Goal: Transaction & Acquisition: Purchase product/service

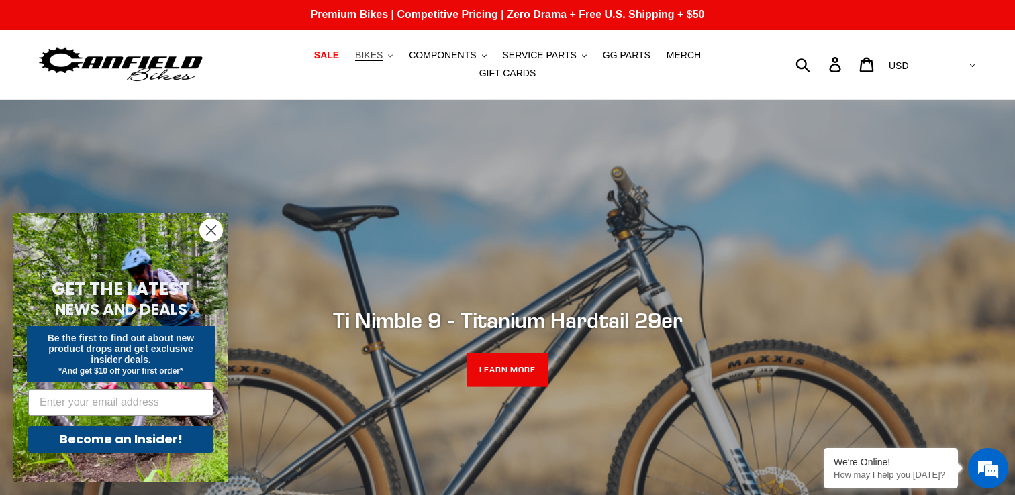
click at [361, 64] on button "BIKES .cls-1{fill:#231f20}" at bounding box center [373, 55] width 51 height 18
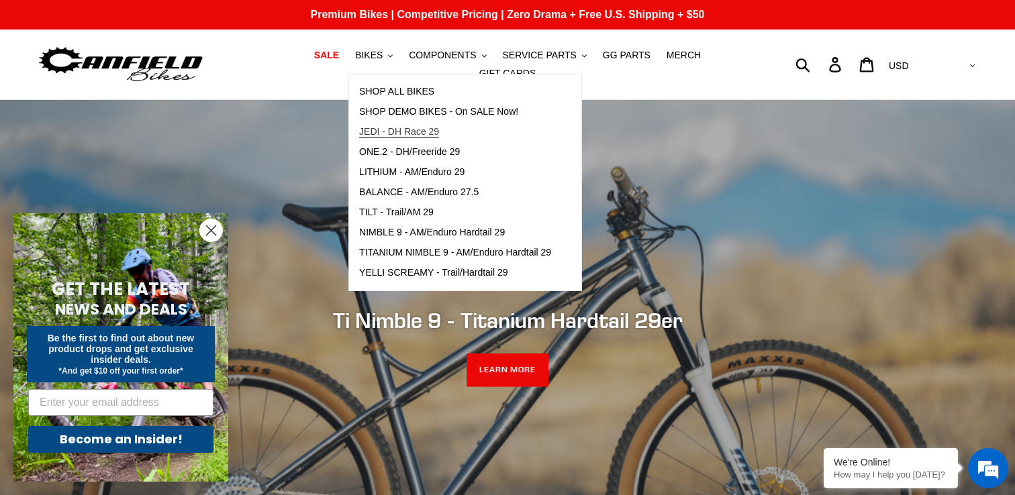
click at [396, 142] on link "JEDI - DH Race 29" at bounding box center [455, 132] width 212 height 20
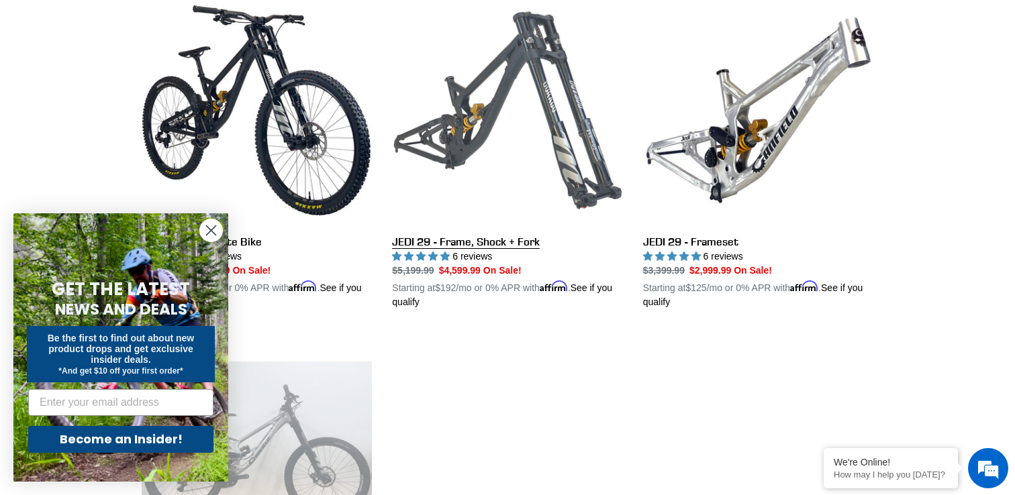
scroll to position [537, 0]
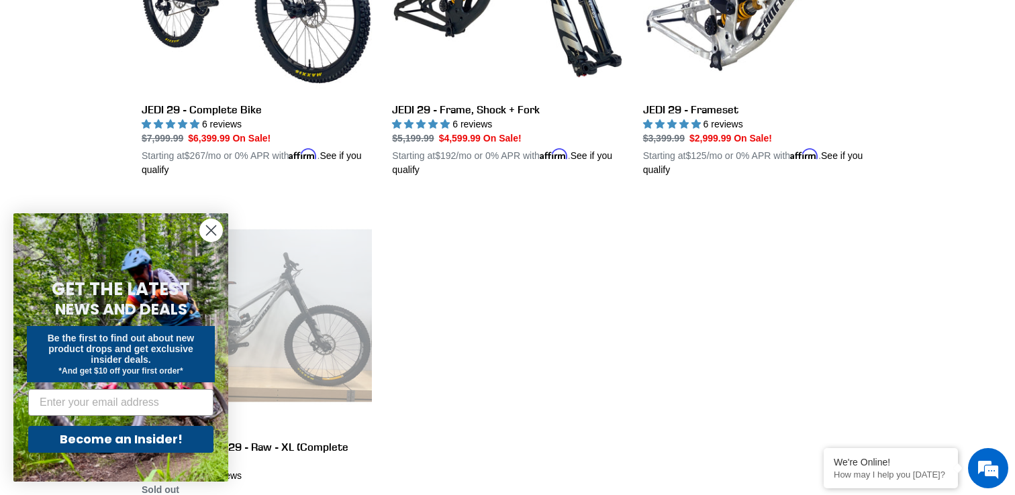
click at [216, 230] on circle "Close dialog" at bounding box center [211, 230] width 22 height 22
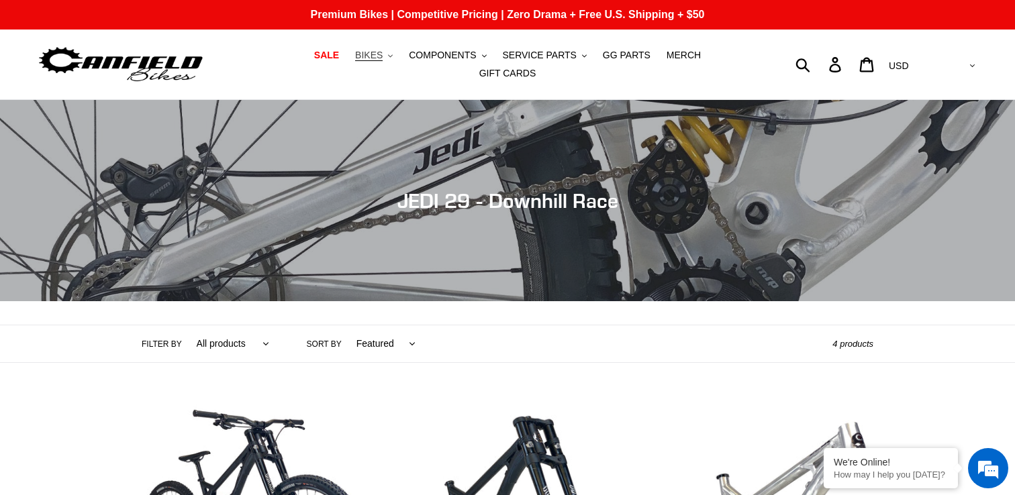
scroll to position [0, 0]
click at [355, 61] on span "BIKES" at bounding box center [369, 55] width 28 height 11
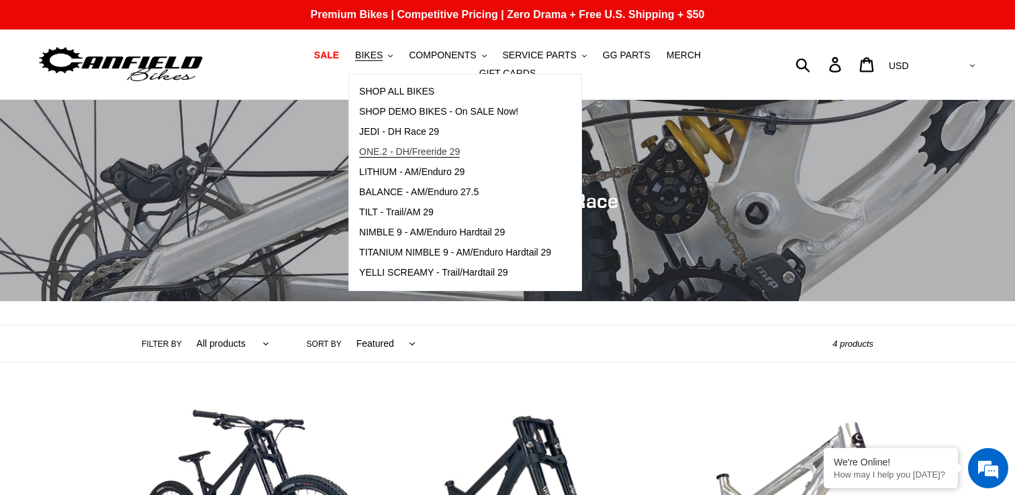
click at [373, 156] on span "ONE.2 - DH/Freeride 29" at bounding box center [409, 151] width 101 height 11
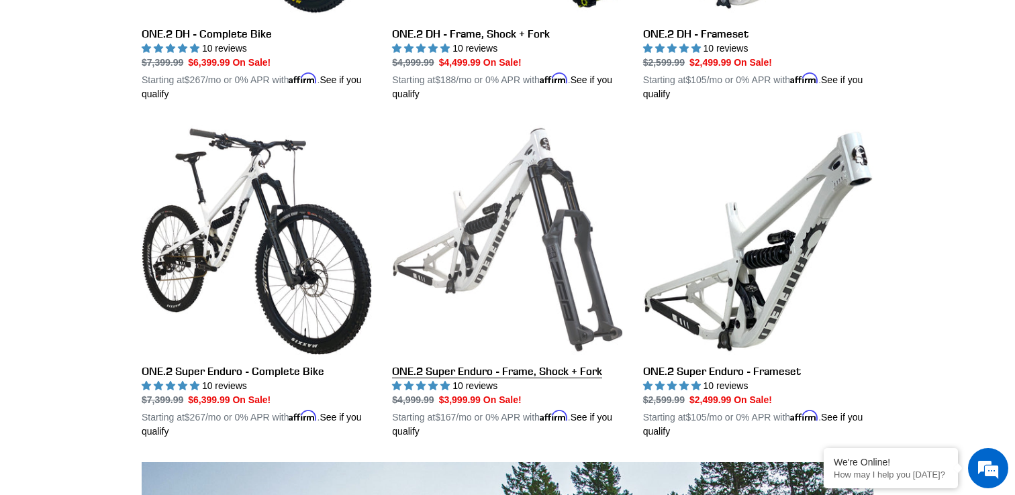
scroll to position [588, 0]
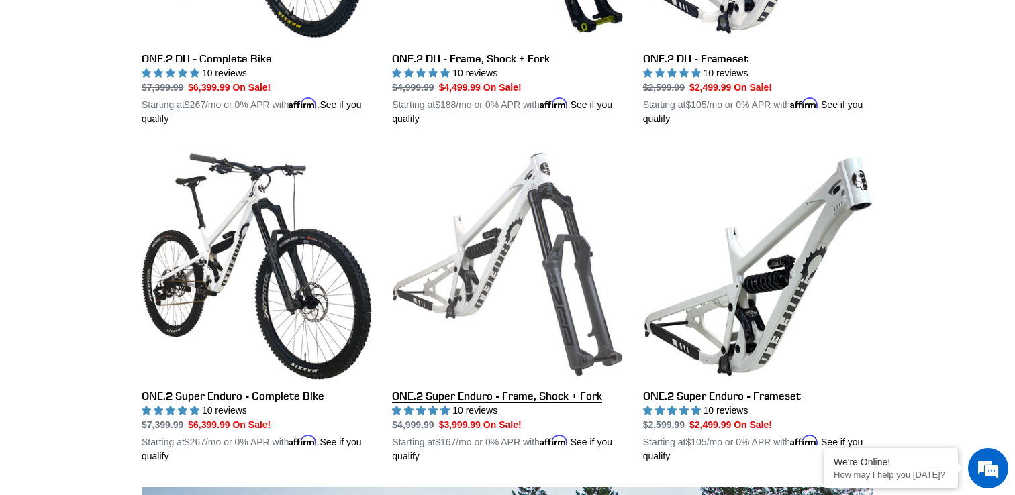
click at [476, 273] on link "ONE.2 Super Enduro - Frame, Shock + Fork" at bounding box center [507, 307] width 230 height 314
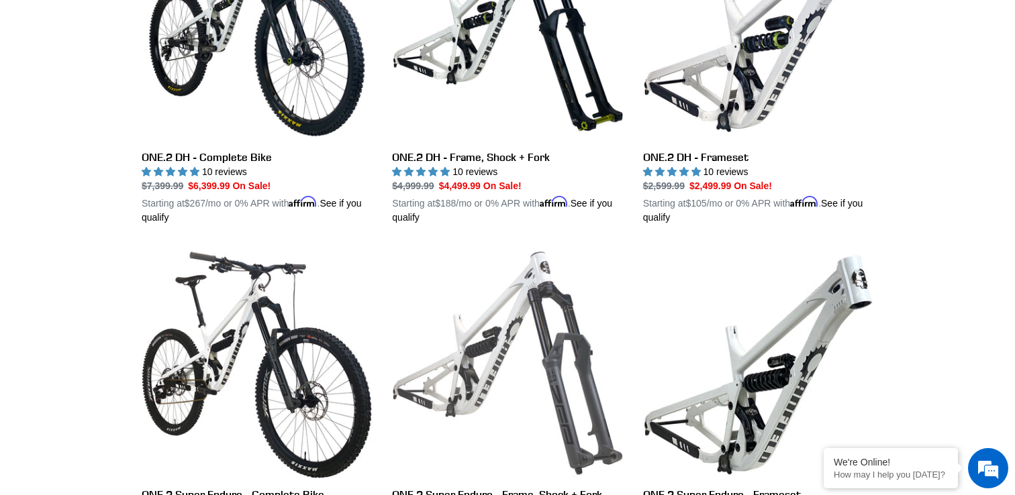
scroll to position [393, 0]
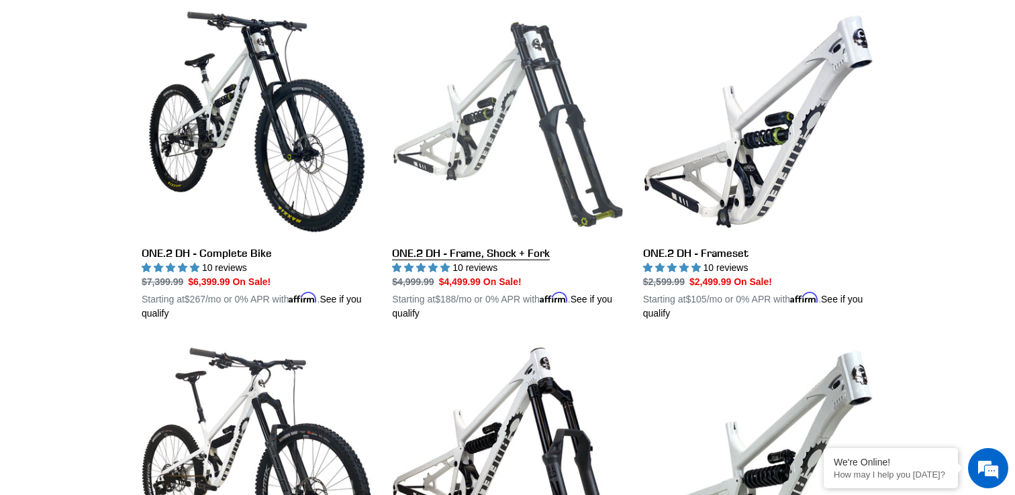
click at [528, 164] on link "ONE.2 DH - Frame, Shock + Fork" at bounding box center [507, 164] width 230 height 314
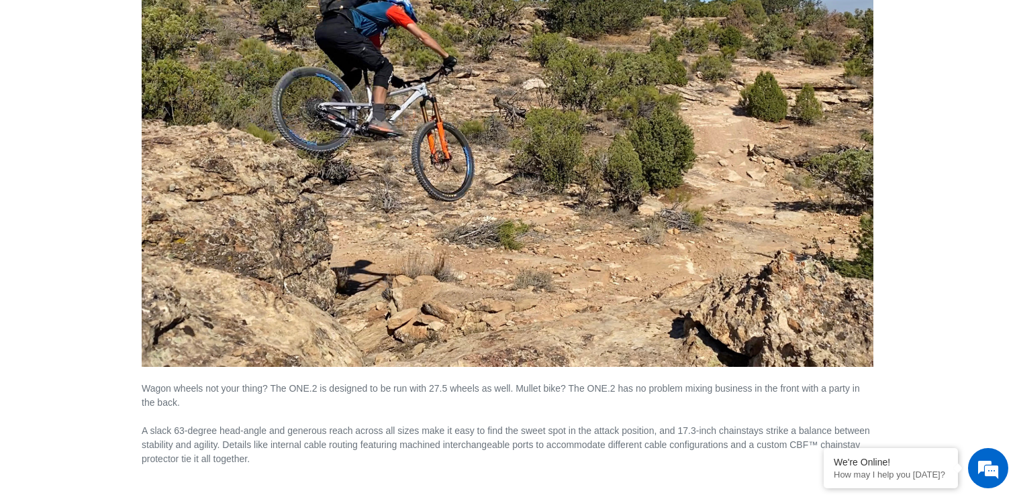
scroll to position [2078, 0]
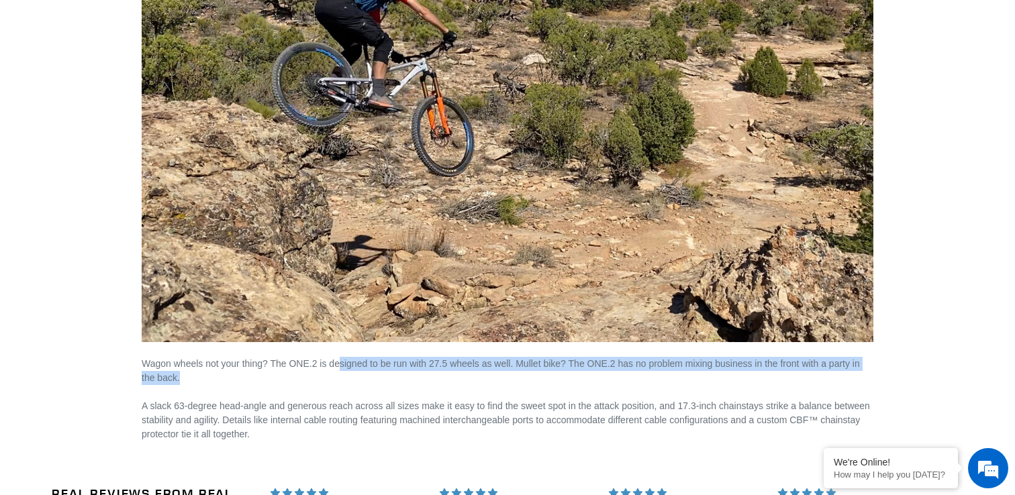
drag, startPoint x: 348, startPoint y: 364, endPoint x: 346, endPoint y: 346, distance: 18.9
click at [346, 357] on p "Wagon wheels not your thing? The ONE.2 is designed to be run with 27.5 wheels a…" at bounding box center [507, 399] width 731 height 85
click at [346, 358] on span "Wagon wheels not your thing? The ONE.2 is designed to be run with 27.5 wheels a…" at bounding box center [506, 398] width 728 height 81
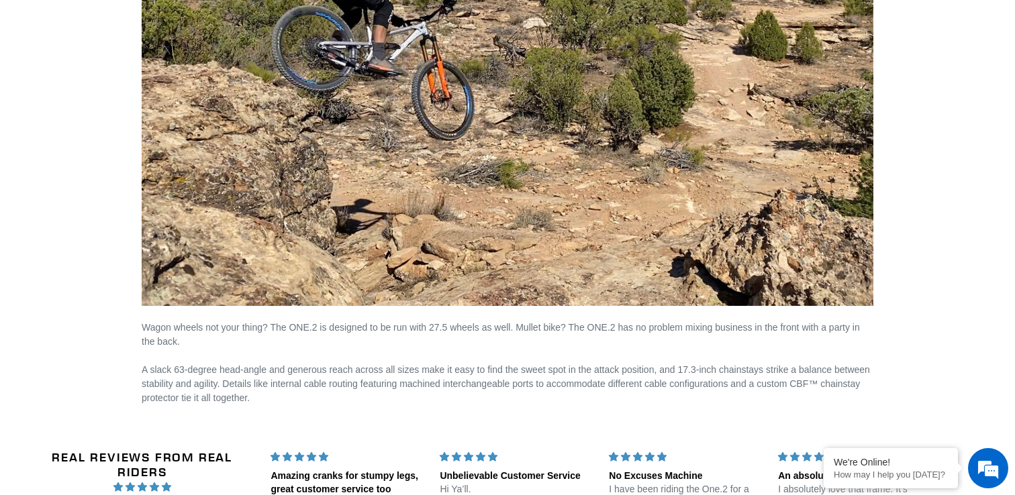
scroll to position [2122, 0]
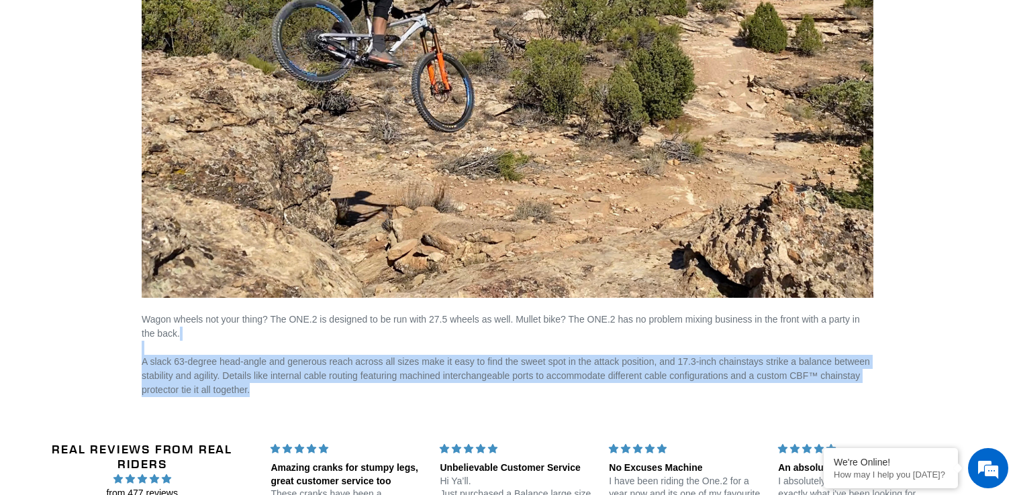
drag, startPoint x: 402, startPoint y: 392, endPoint x: 387, endPoint y: 338, distance: 56.3
click at [387, 338] on p "Wagon wheels not your thing? The ONE.2 is designed to be run with 27.5 wheels a…" at bounding box center [507, 355] width 731 height 85
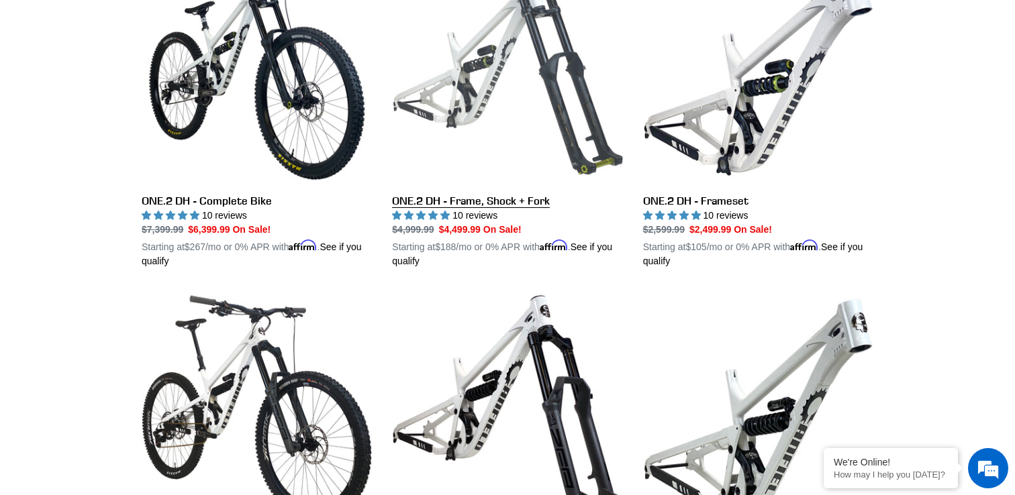
scroll to position [658, 0]
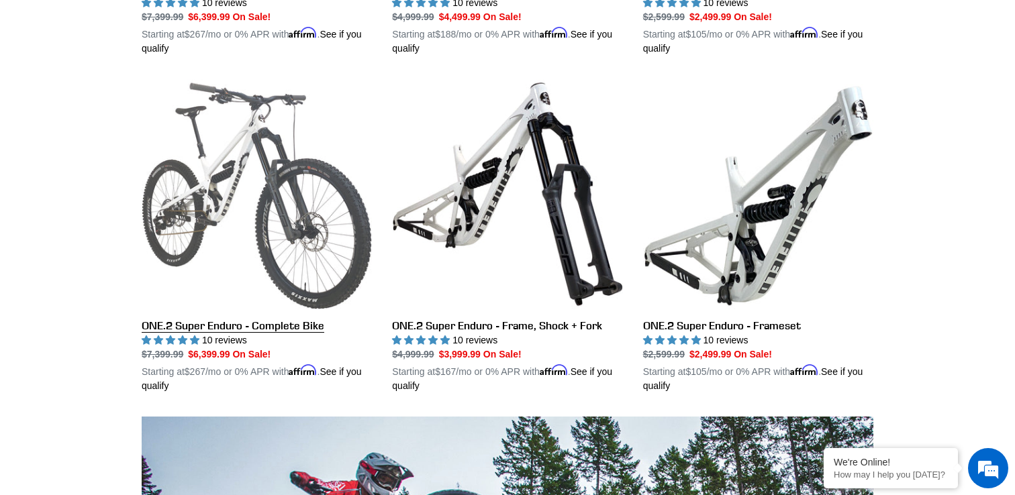
click at [284, 244] on link "ONE.2 Super Enduro - Complete Bike" at bounding box center [257, 236] width 230 height 314
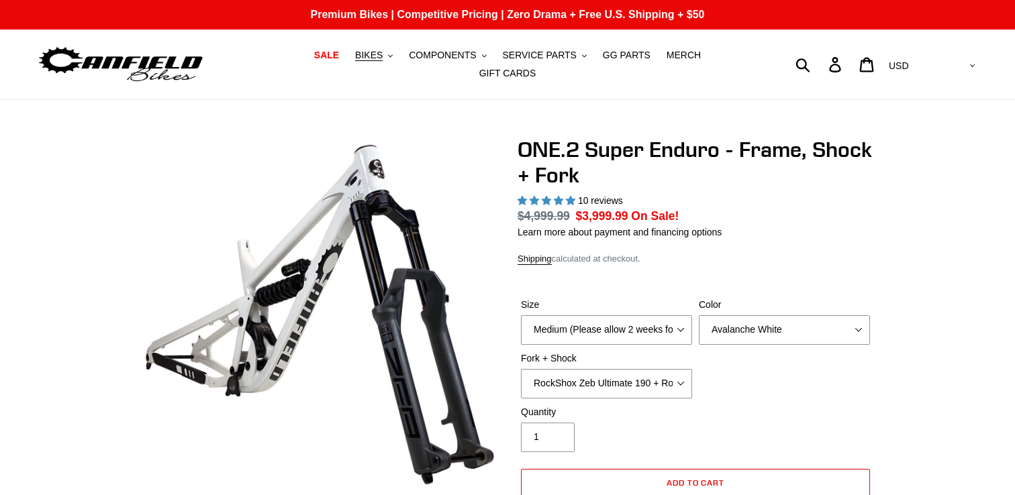
select select "highest-rating"
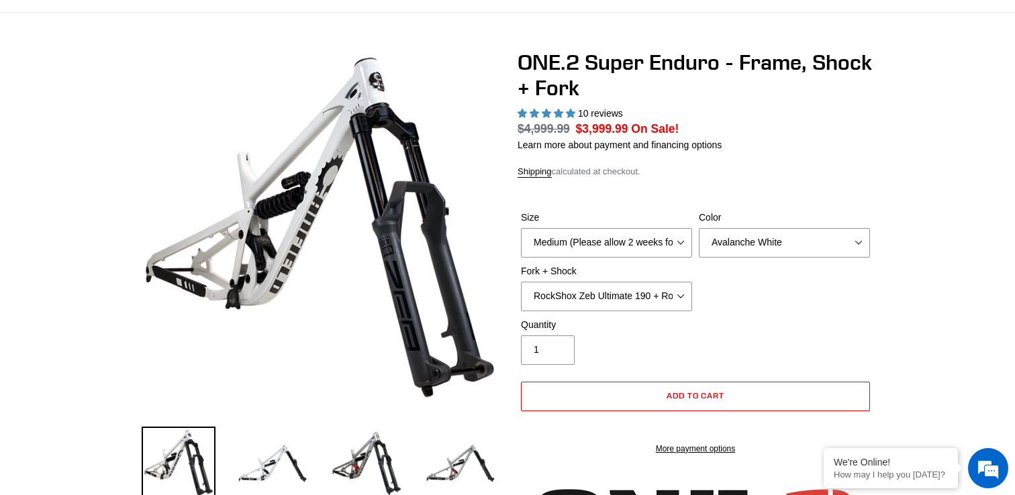
scroll to position [121, 0]
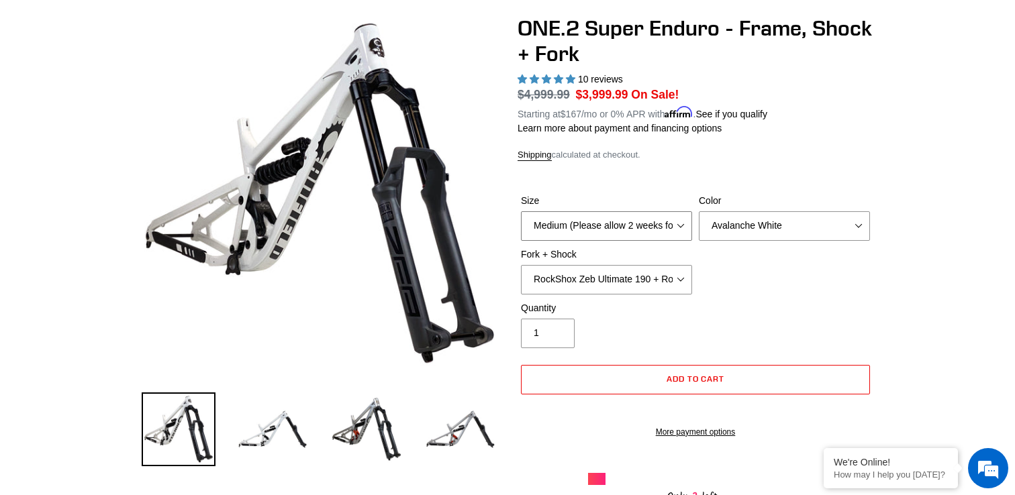
select select "Large (Sold Out)"
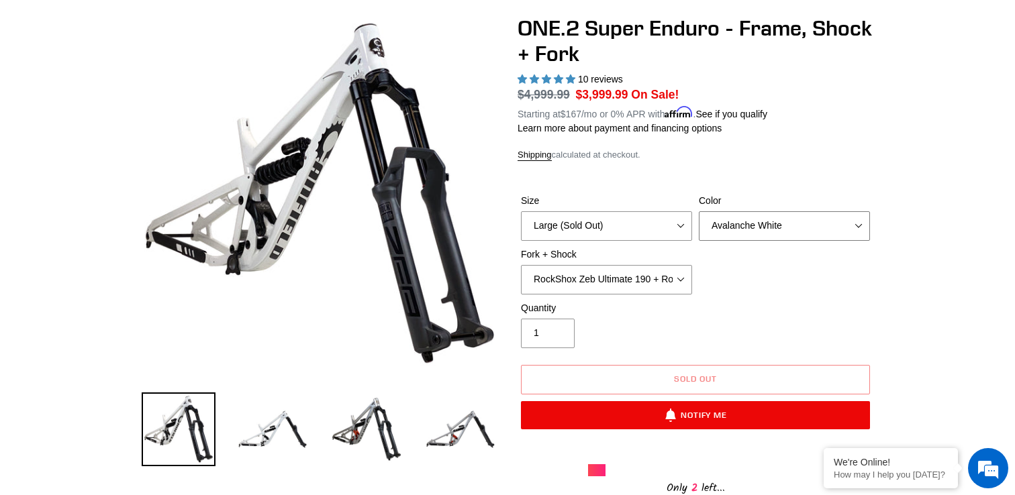
select select "Bentonite Grey"
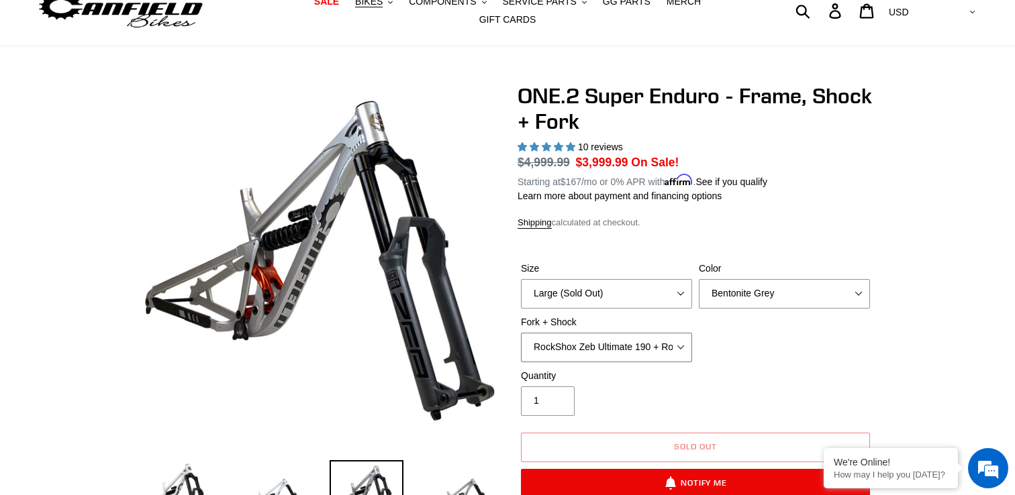
scroll to position [53, 0]
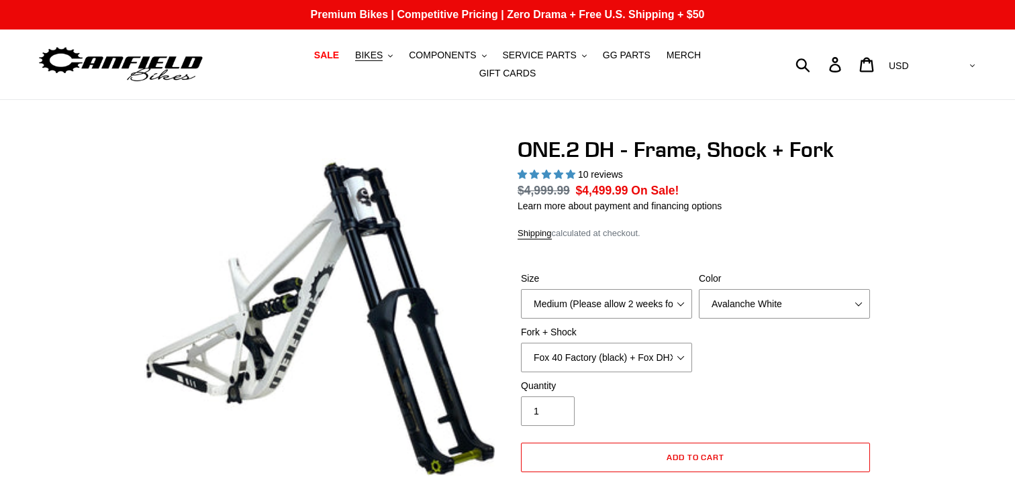
select select "highest-rating"
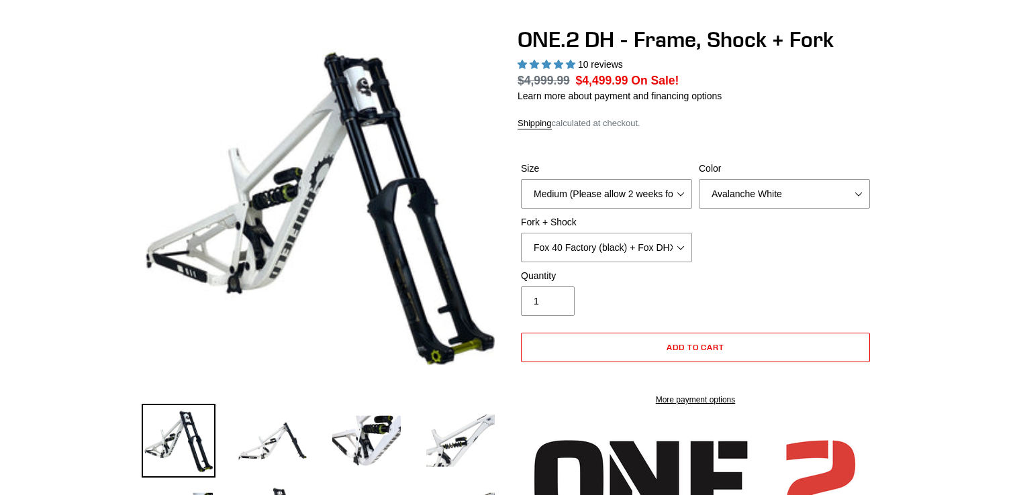
scroll to position [134, 0]
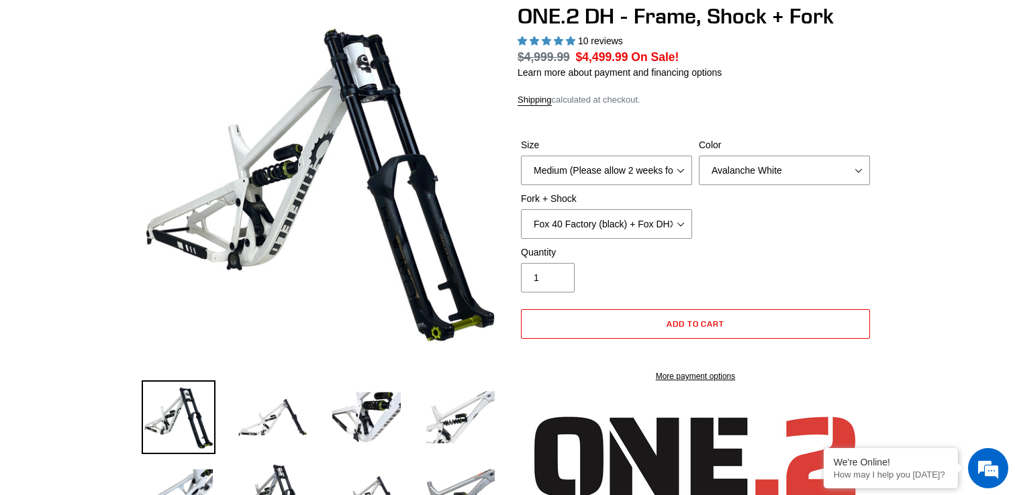
click at [632, 176] on div "Size Medium (Please allow 2 weeks for delivery) Large (Sold Out) Color Avalanch…" at bounding box center [695, 191] width 356 height 107
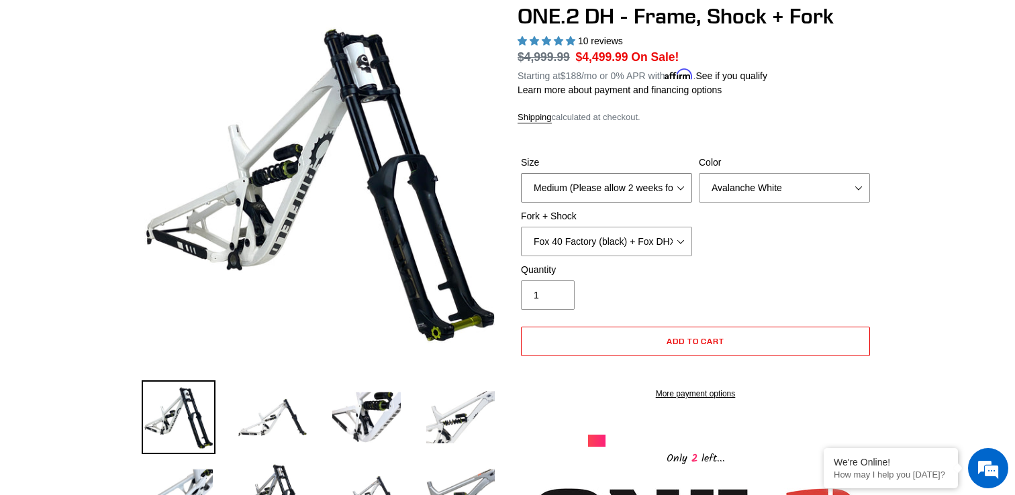
select select "Large (Sold Out)"
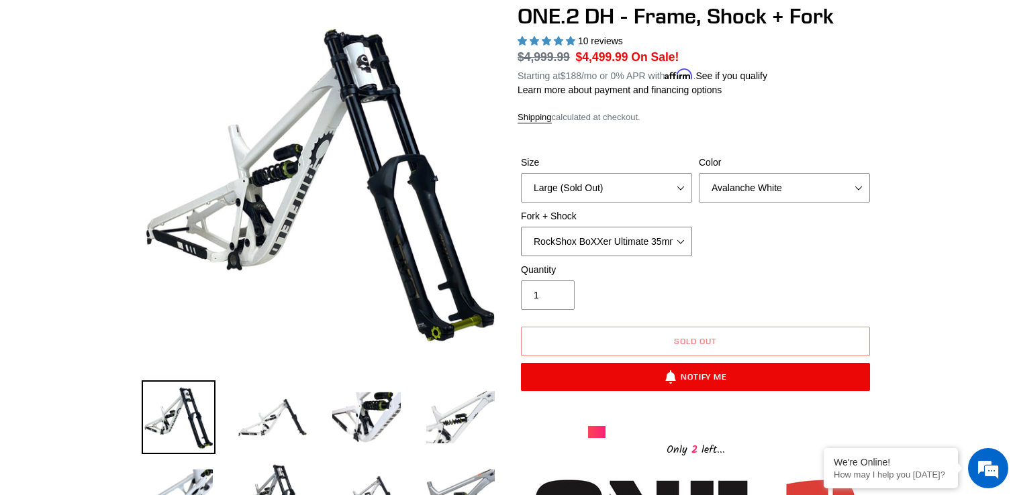
select select "Fox 40 Factory (orange) + Fox DHX2 250x75"
select select "Bentonite Grey"
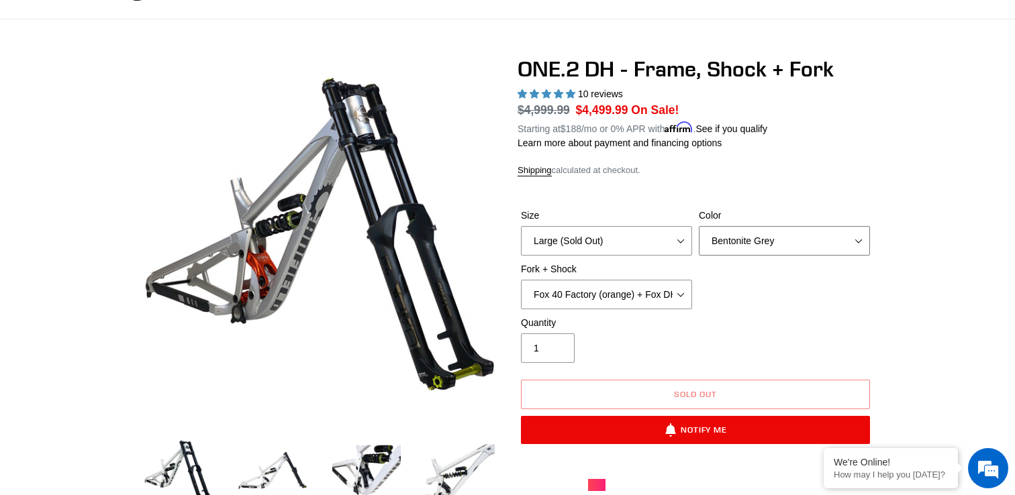
scroll to position [70, 0]
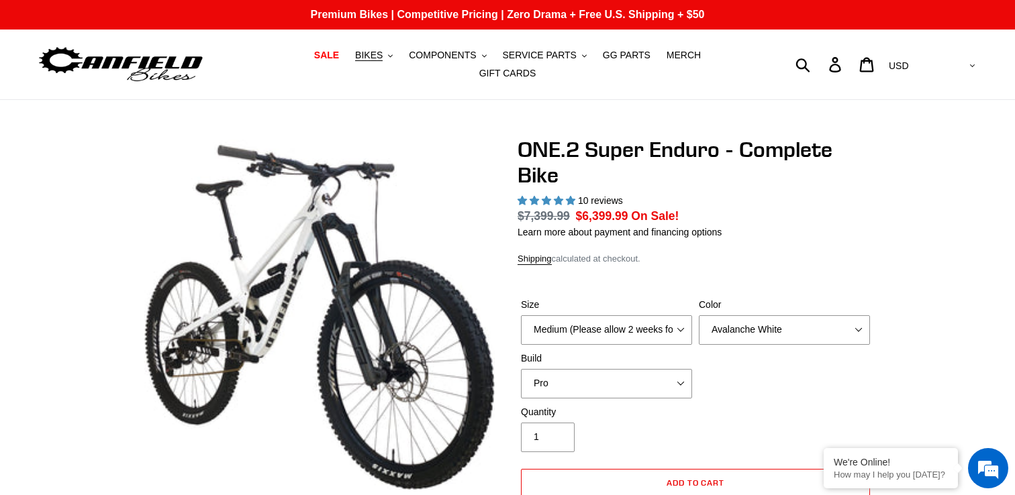
select select "highest-rating"
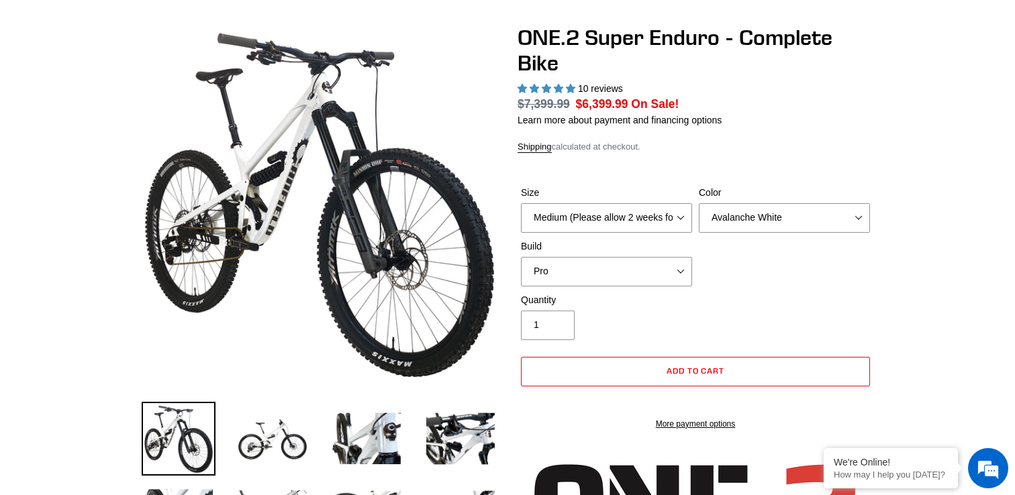
scroll to position [139, 0]
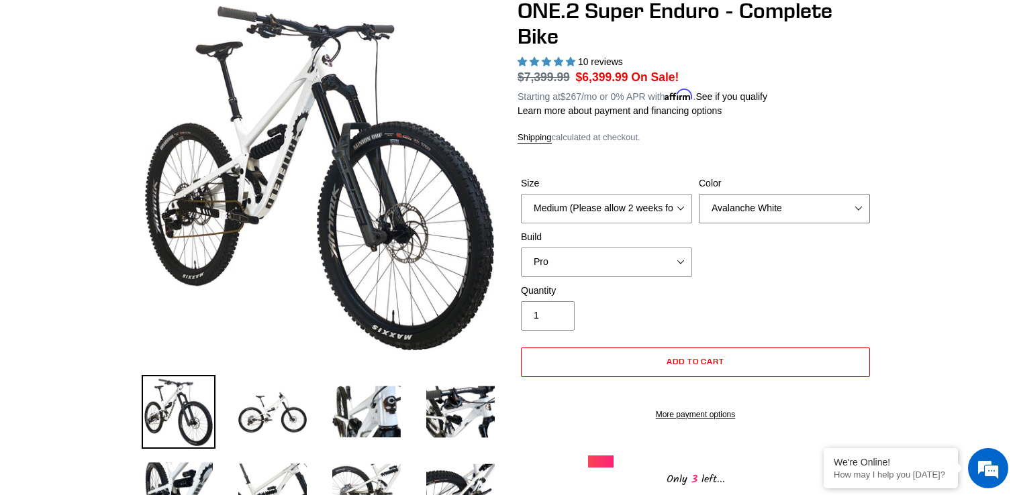
select select "Bentonite Grey"
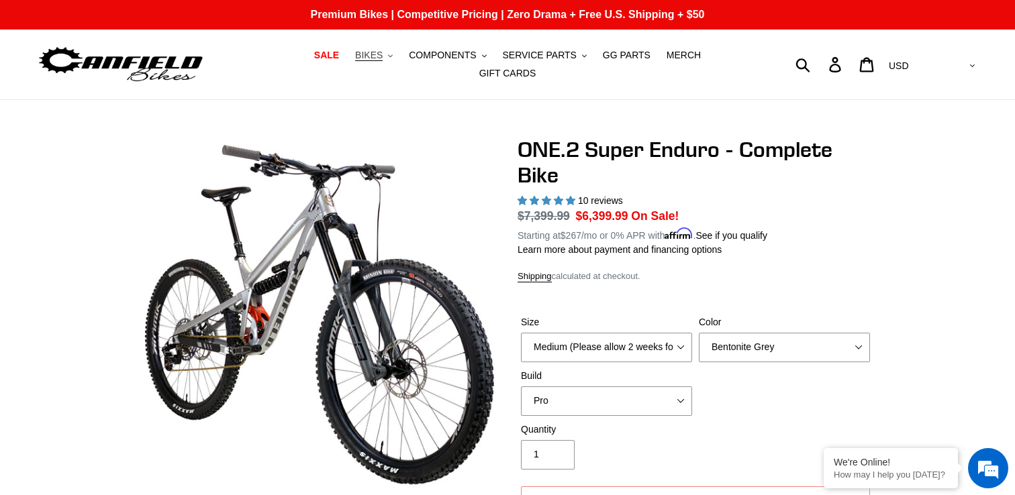
click at [355, 59] on span "BIKES" at bounding box center [369, 55] width 28 height 11
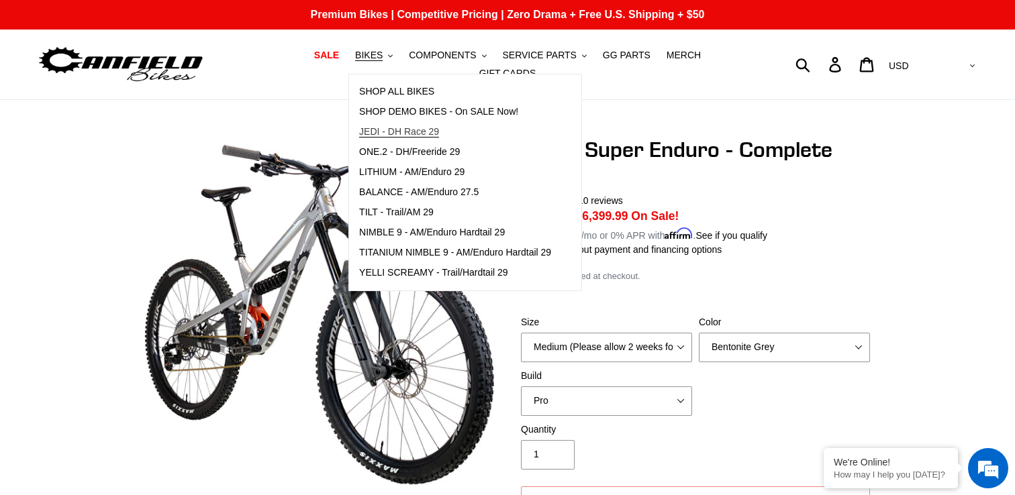
click at [364, 134] on span "JEDI - DH Race 29" at bounding box center [399, 131] width 80 height 11
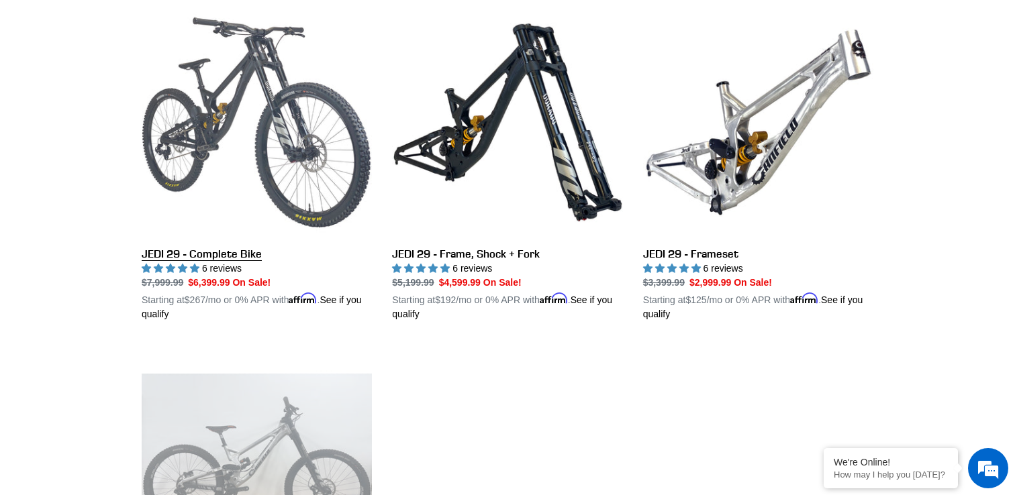
scroll to position [380, 0]
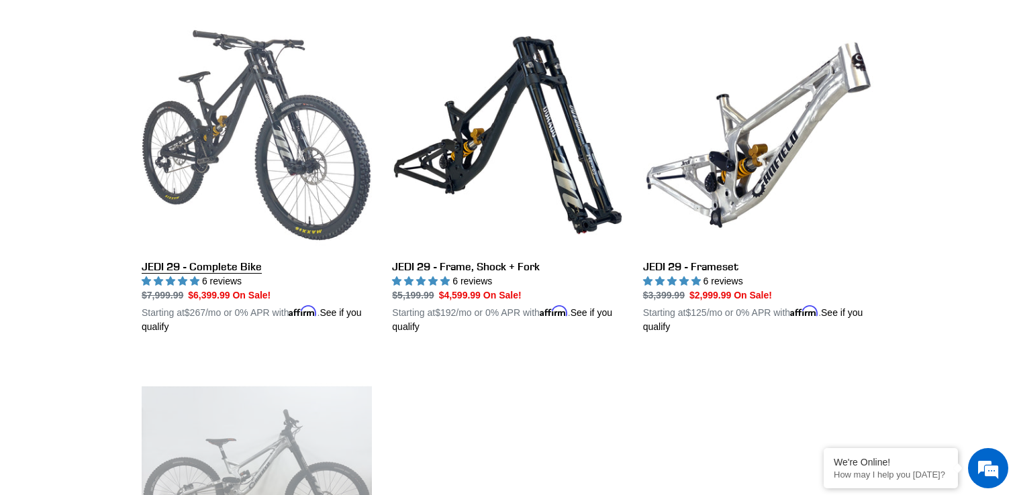
click at [326, 185] on link "JEDI 29 - Complete Bike" at bounding box center [257, 177] width 230 height 314
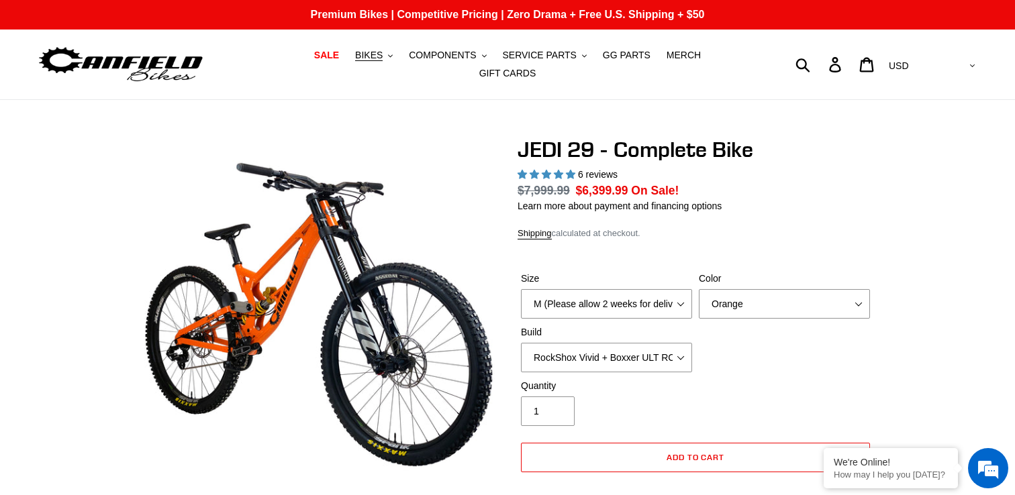
select select "highest-rating"
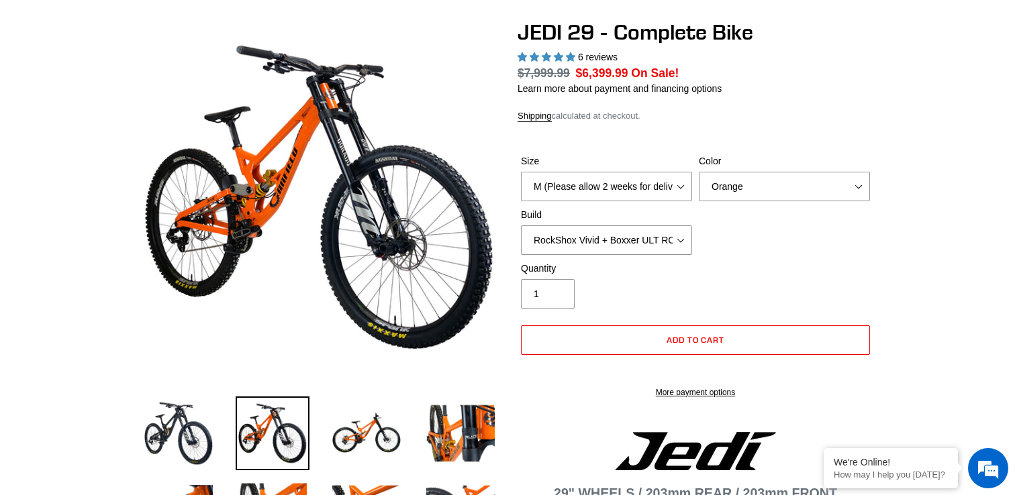
scroll to position [122, 0]
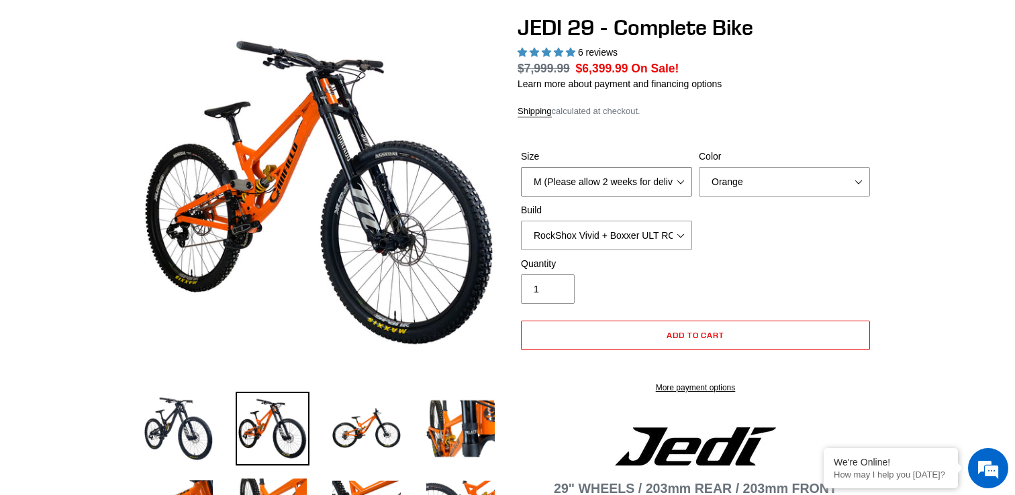
select select "L (Please allow 2 weeks for delivery)"
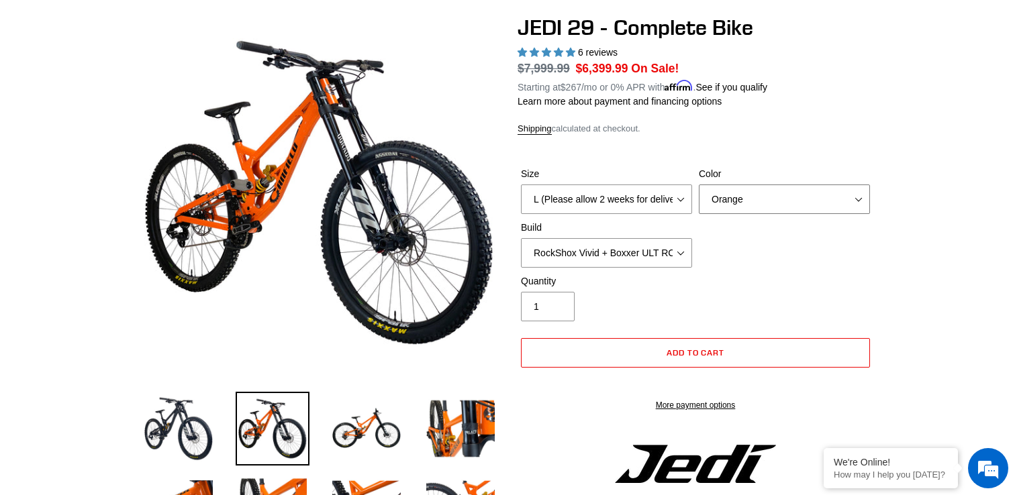
select select "Raw"
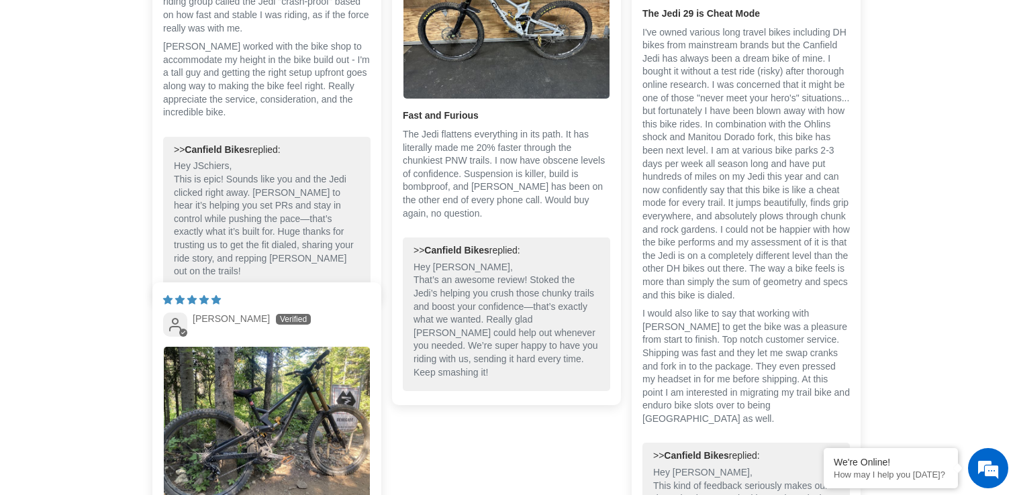
scroll to position [3938, 0]
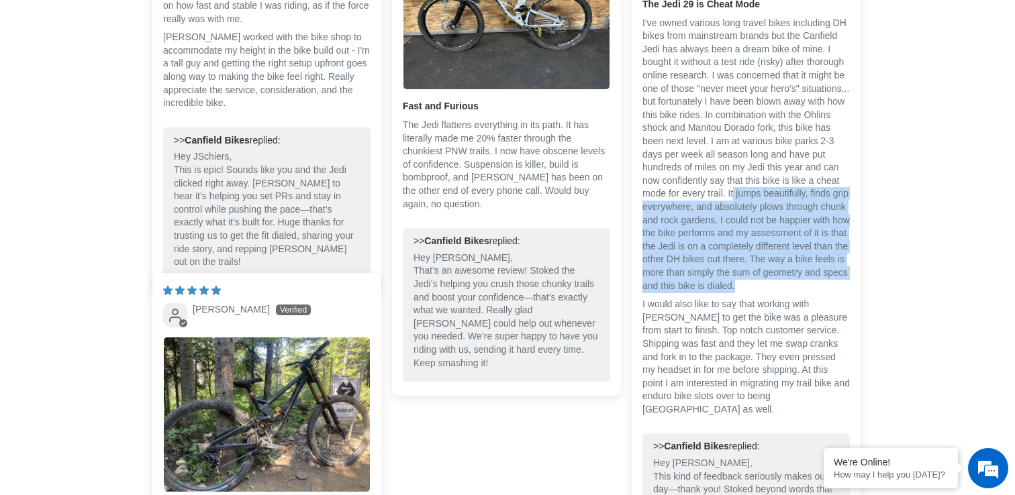
drag, startPoint x: 813, startPoint y: 320, endPoint x: 648, endPoint y: 226, distance: 189.9
click at [648, 226] on p "I've owned various long travel bikes including DH bikes from mainstream brands …" at bounding box center [745, 155] width 207 height 276
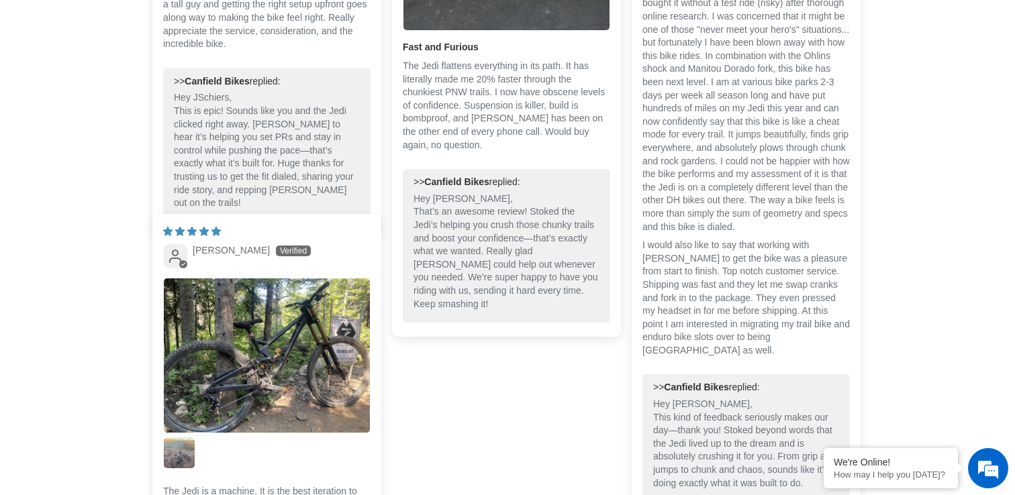
scroll to position [4003, 0]
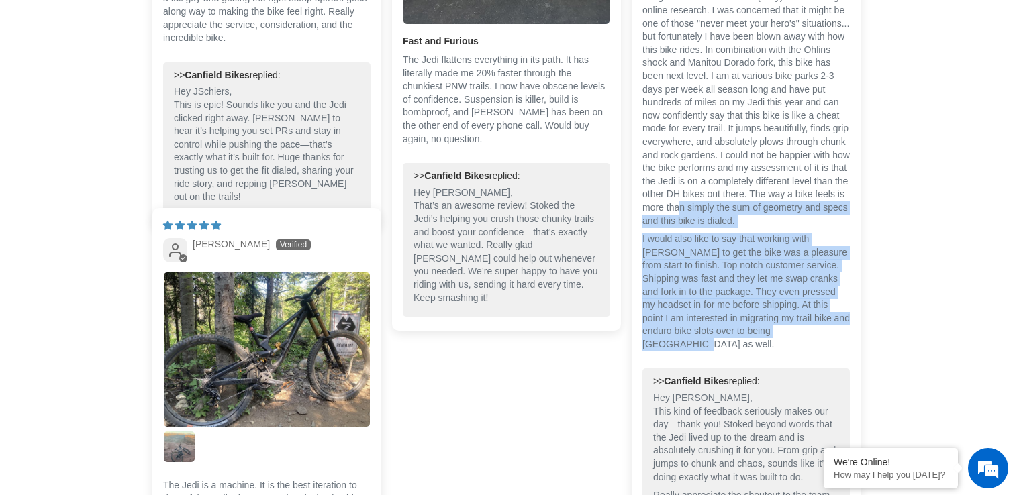
drag, startPoint x: 719, startPoint y: 376, endPoint x: 713, endPoint y: 242, distance: 134.4
click at [713, 242] on div "I've owned various long travel bikes including DH bikes from mainstream brands …" at bounding box center [745, 152] width 207 height 400
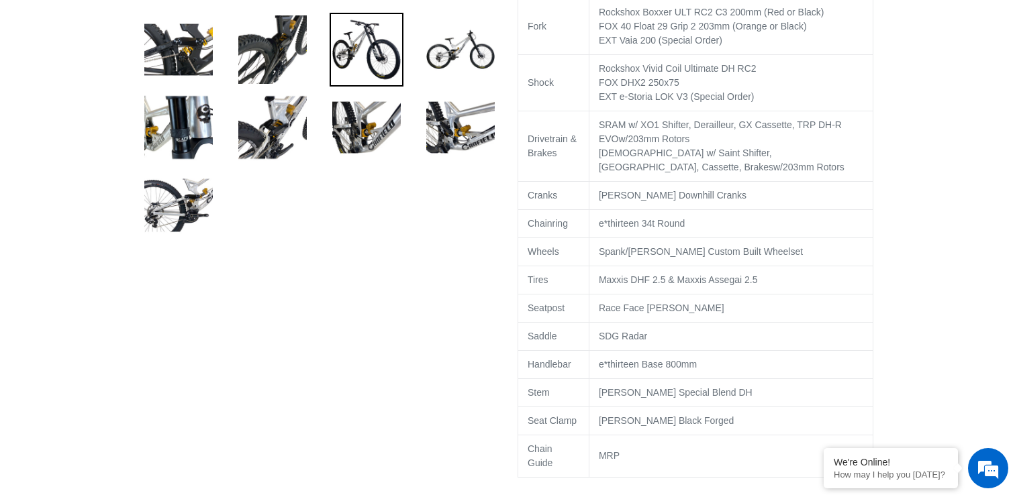
scroll to position [804, 0]
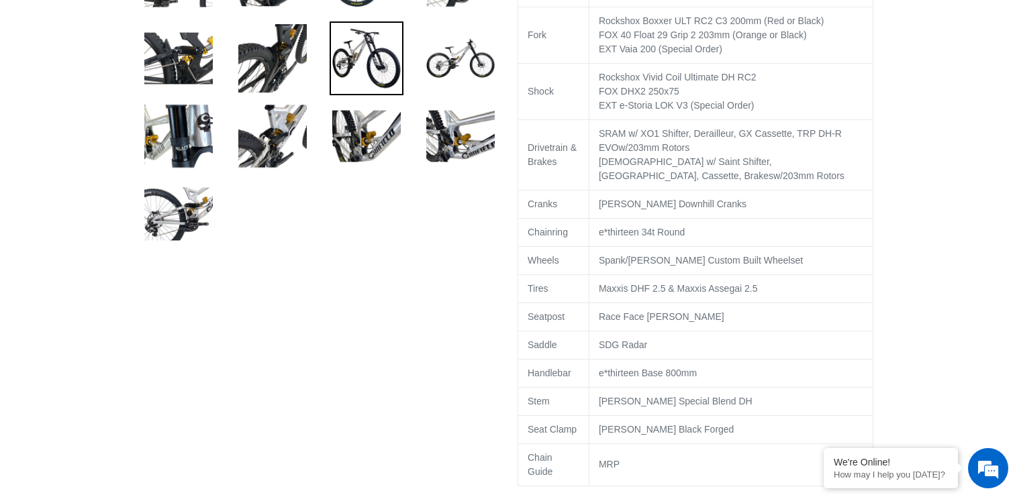
drag, startPoint x: 754, startPoint y: 180, endPoint x: 729, endPoint y: 152, distance: 36.6
click at [729, 152] on td "SRAM w/ XO1 Shifter, Derailleur, GX Cassette, TRP DH-R EVO w/203mm Rotors Shima…" at bounding box center [730, 154] width 284 height 70
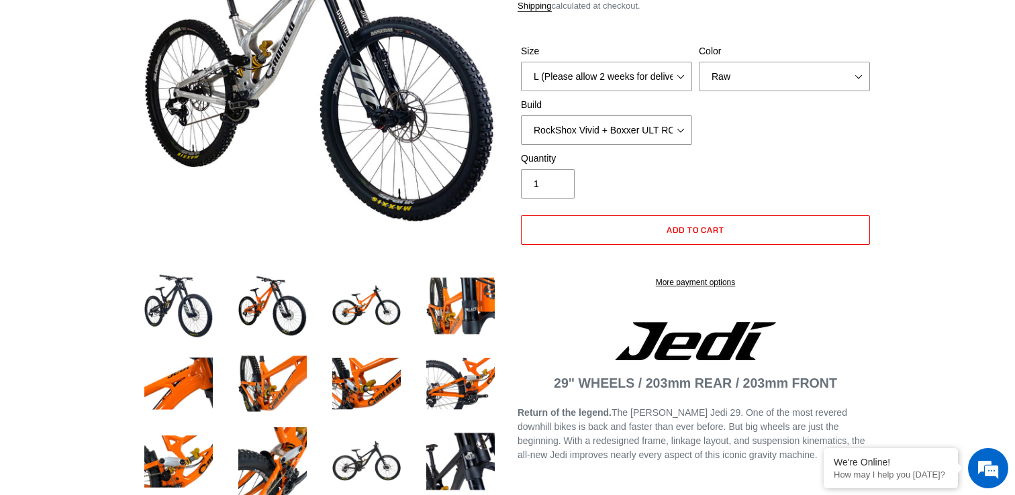
scroll to position [178, 0]
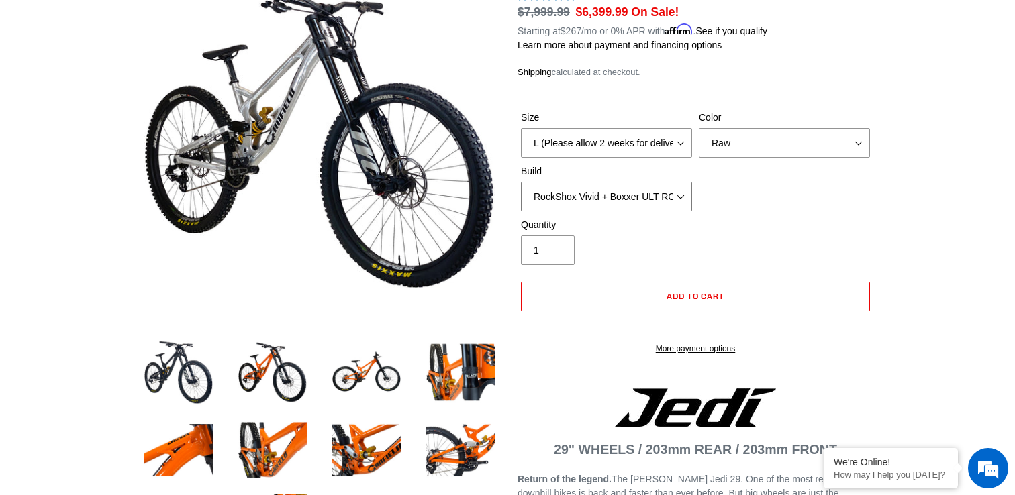
select select "RockShox Vivid + Boxxer ULT RC2 C3 200 + Shimano"
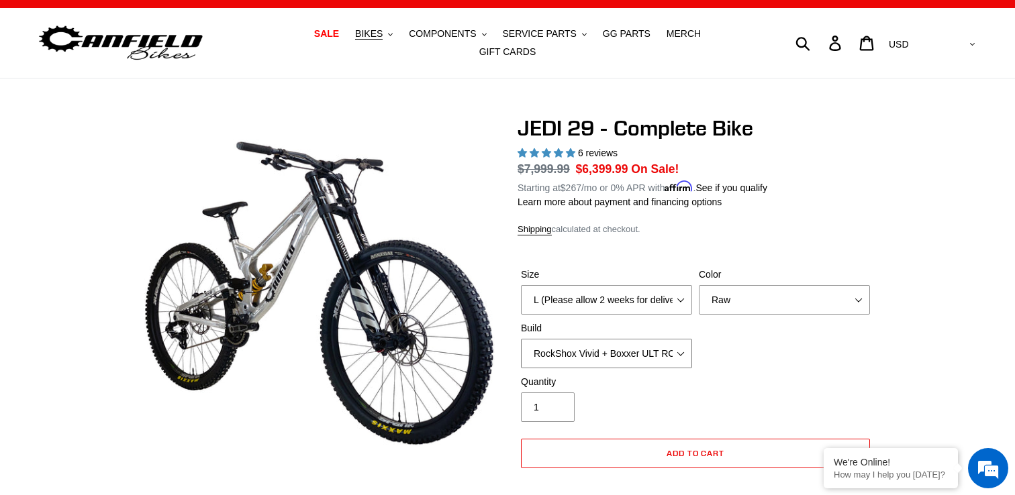
scroll to position [20, 0]
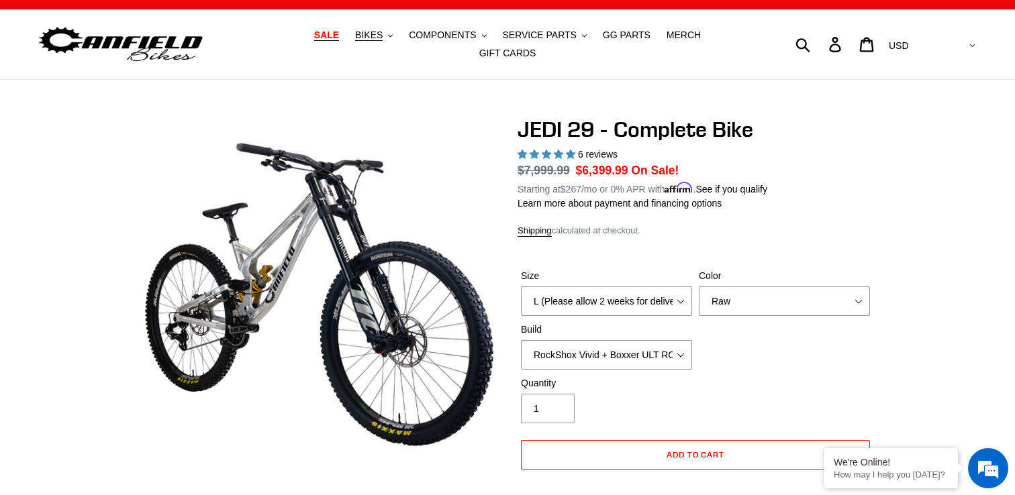
click at [314, 41] on span "SALE" at bounding box center [326, 35] width 25 height 11
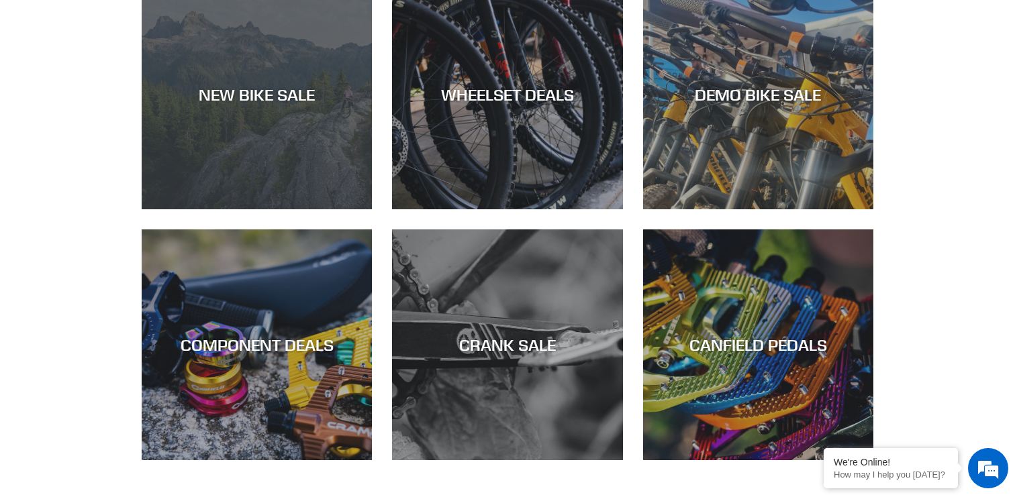
scroll to position [433, 0]
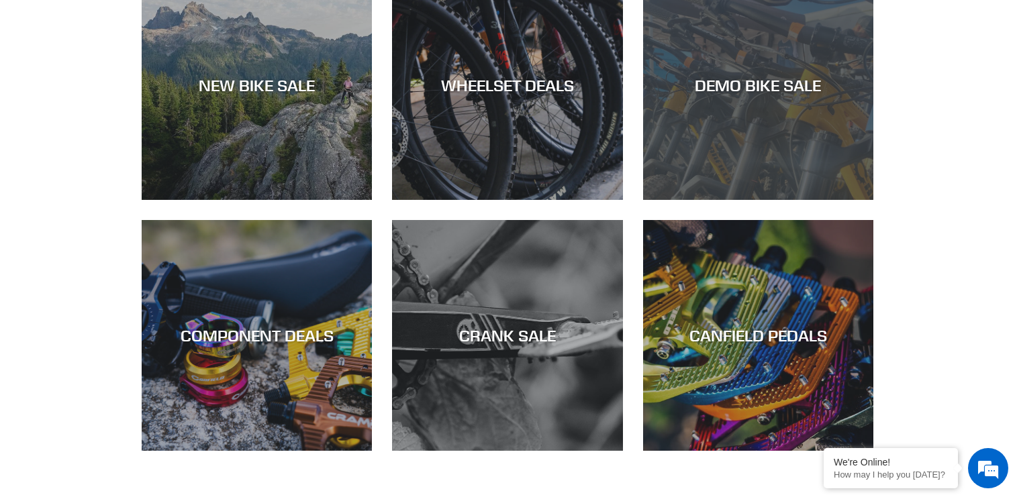
click at [729, 200] on div "DEMO BIKE SALE" at bounding box center [758, 200] width 230 height 0
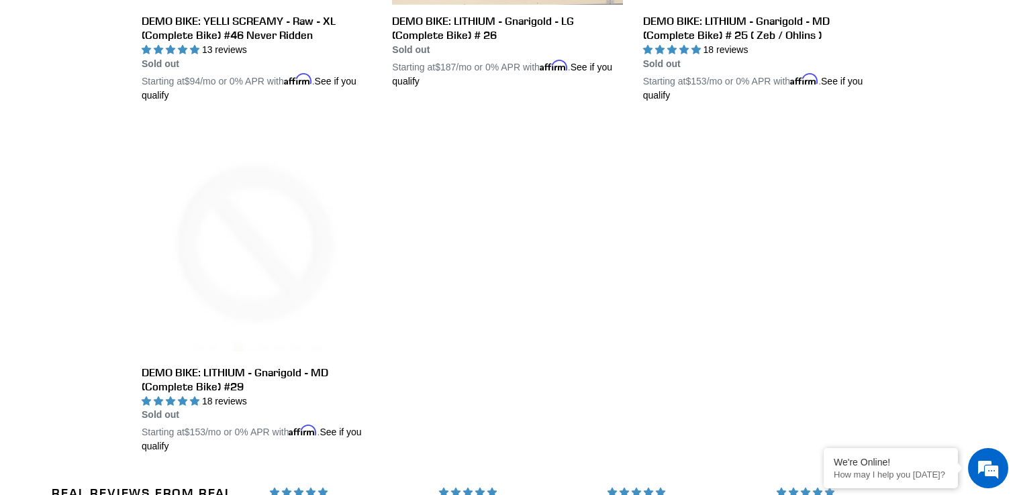
scroll to position [2385, 0]
